Goal: Navigation & Orientation: Understand site structure

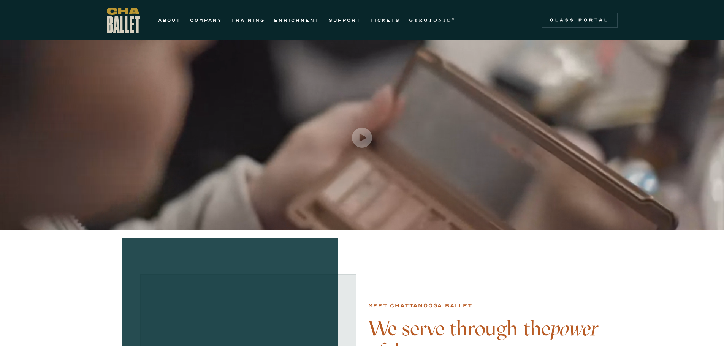
click at [384, 25] on div "ABOUT COMPANY TRAINING ENRICHMENT SUPPORT TICKETS GYROTONIC ® Information Style…" at bounding box center [283, 20] width 353 height 25
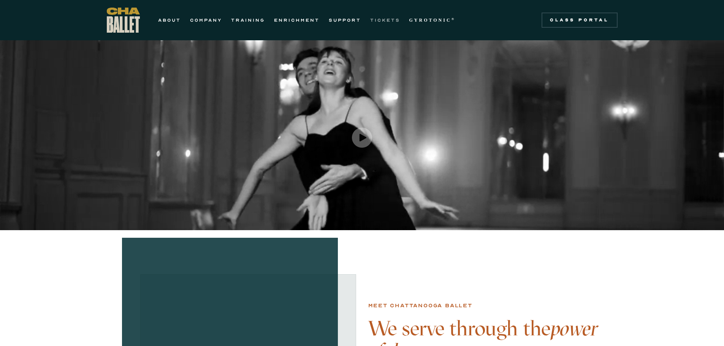
click at [384, 21] on link "TICKETS" at bounding box center [385, 20] width 30 height 9
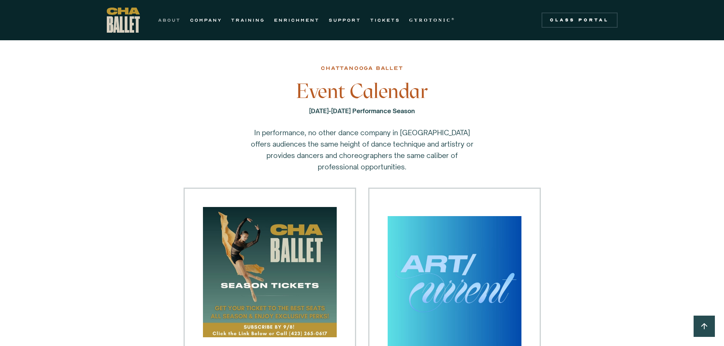
click at [168, 20] on link "ABOUT" at bounding box center [169, 20] width 23 height 9
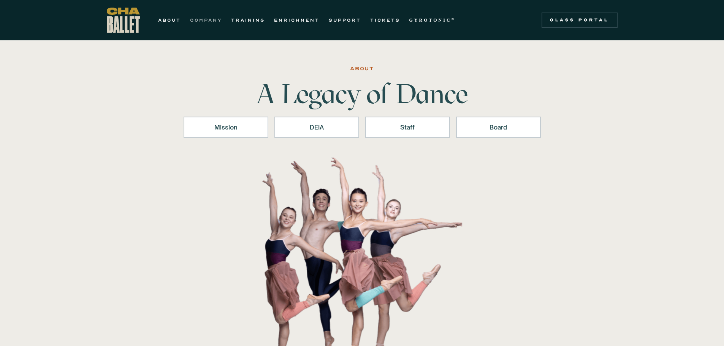
click at [213, 22] on link "COMPANY" at bounding box center [206, 20] width 32 height 9
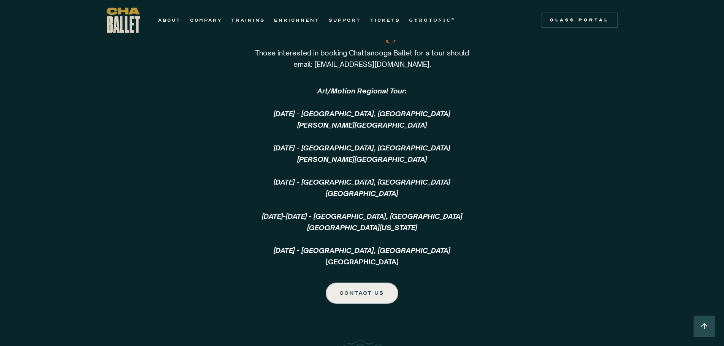
scroll to position [1747, 0]
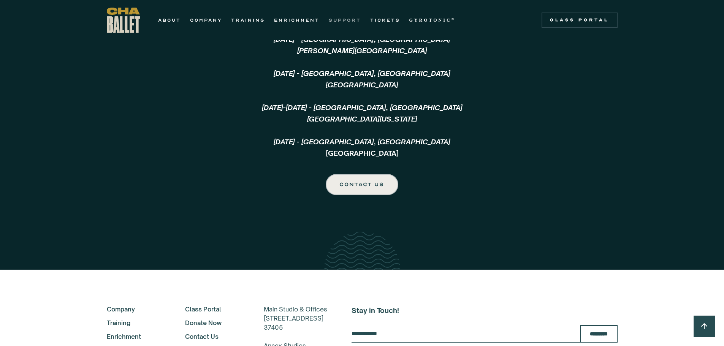
click at [347, 19] on link "SUPPORT" at bounding box center [345, 20] width 32 height 9
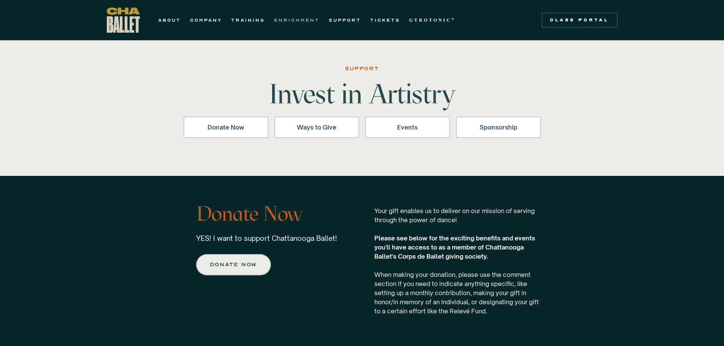
click at [299, 21] on link "ENRICHMENT" at bounding box center [297, 20] width 46 height 9
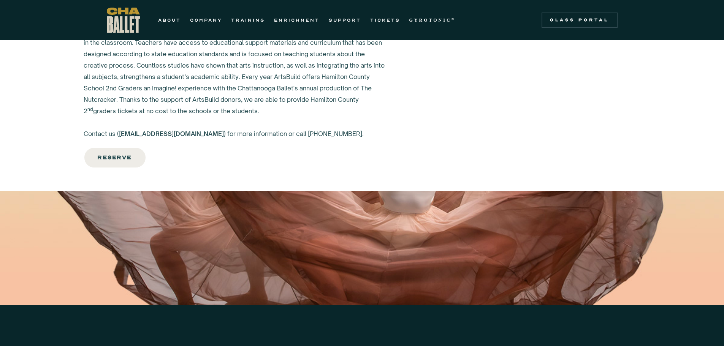
scroll to position [1216, 0]
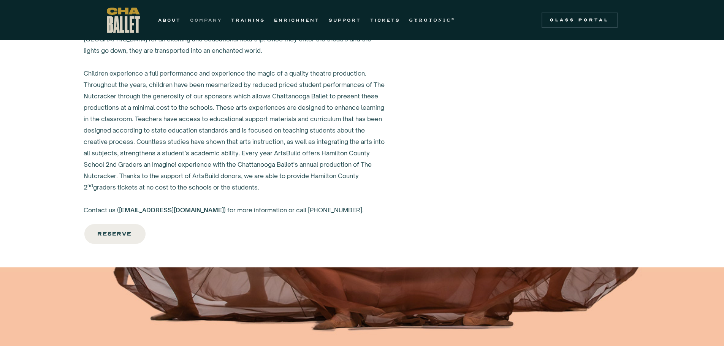
click at [207, 19] on link "COMPANY" at bounding box center [206, 20] width 32 height 9
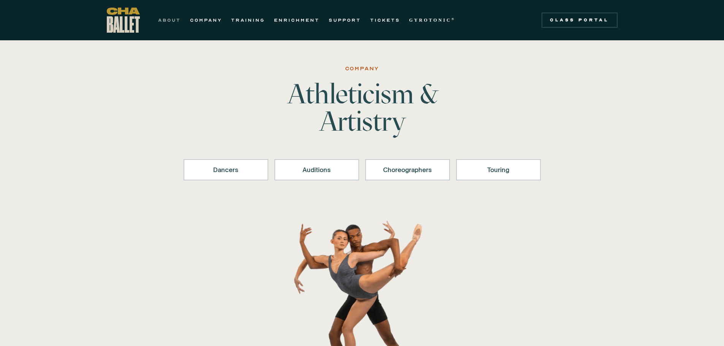
click at [173, 22] on link "ABOUT" at bounding box center [169, 20] width 23 height 9
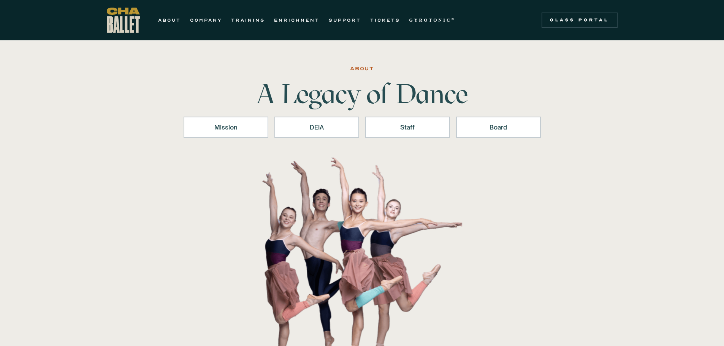
click at [123, 20] on img "home" at bounding box center [123, 20] width 33 height 25
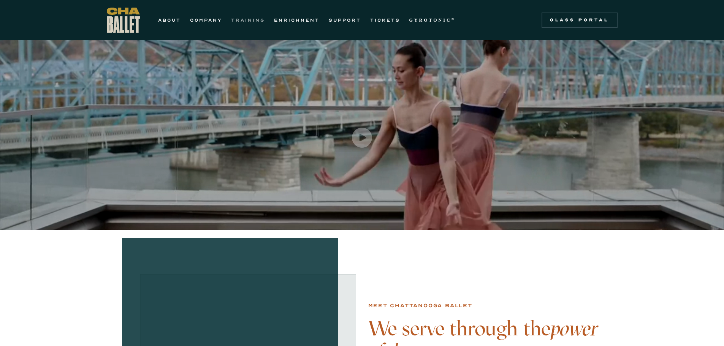
click at [248, 21] on link "TRAINING" at bounding box center [248, 20] width 34 height 9
